Goal: Information Seeking & Learning: Learn about a topic

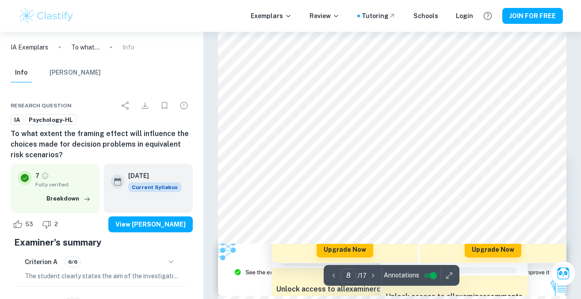
scroll to position [3499, 0]
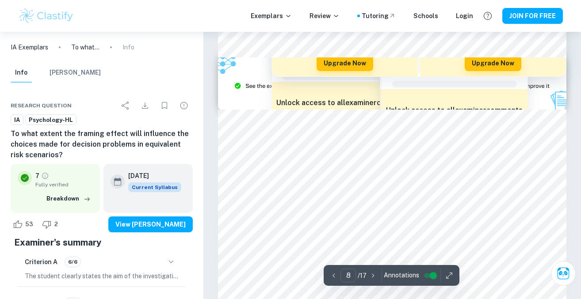
type input "9"
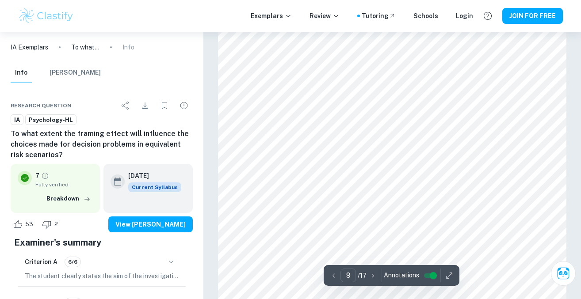
scroll to position [3888, 0]
